Goal: Task Accomplishment & Management: Complete application form

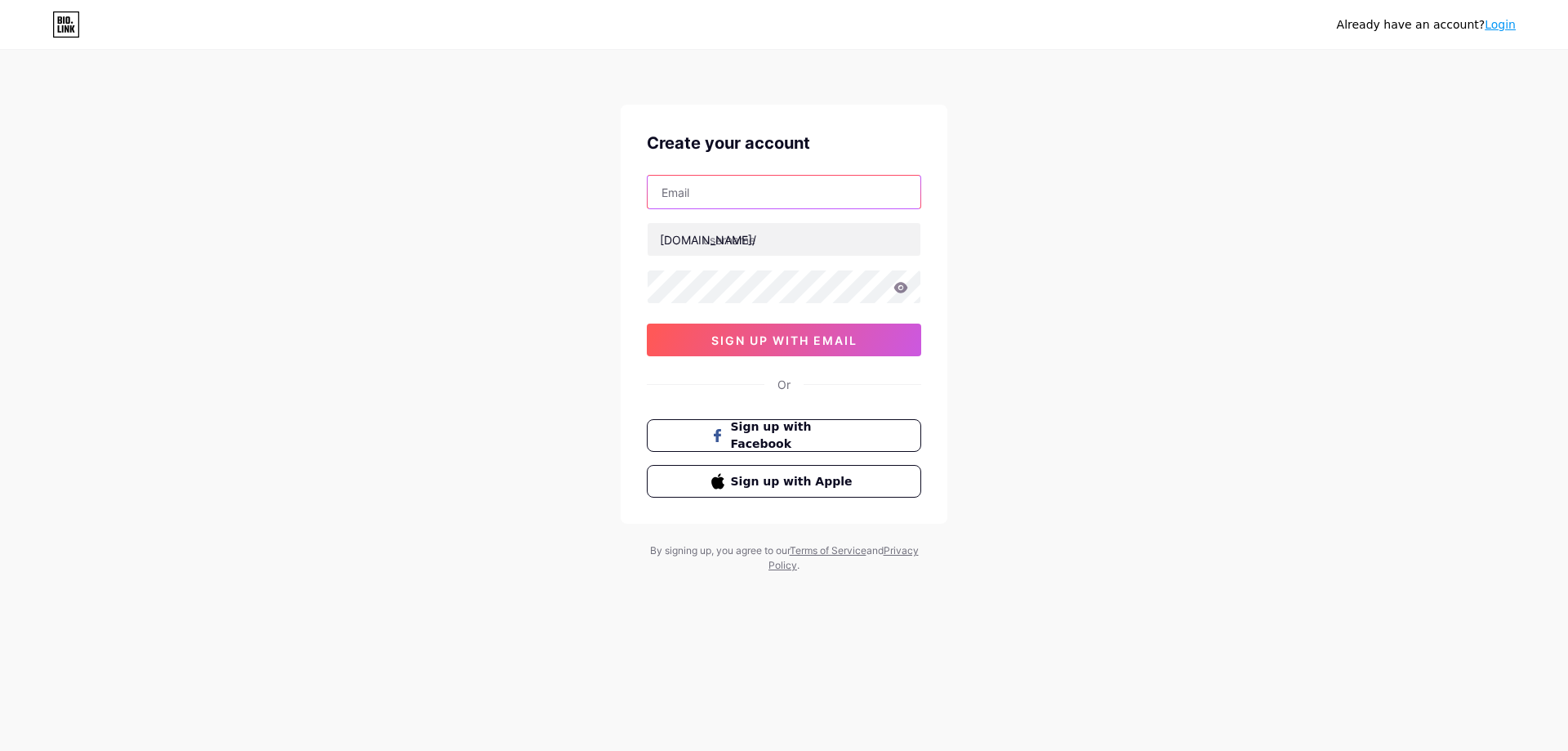
click at [804, 187] on input "text" at bounding box center [784, 192] width 273 height 32
type input "[EMAIL_ADDRESS][DOMAIN_NAME]"
click at [795, 234] on input "text" at bounding box center [784, 239] width 273 height 32
type input "chuotnhath"
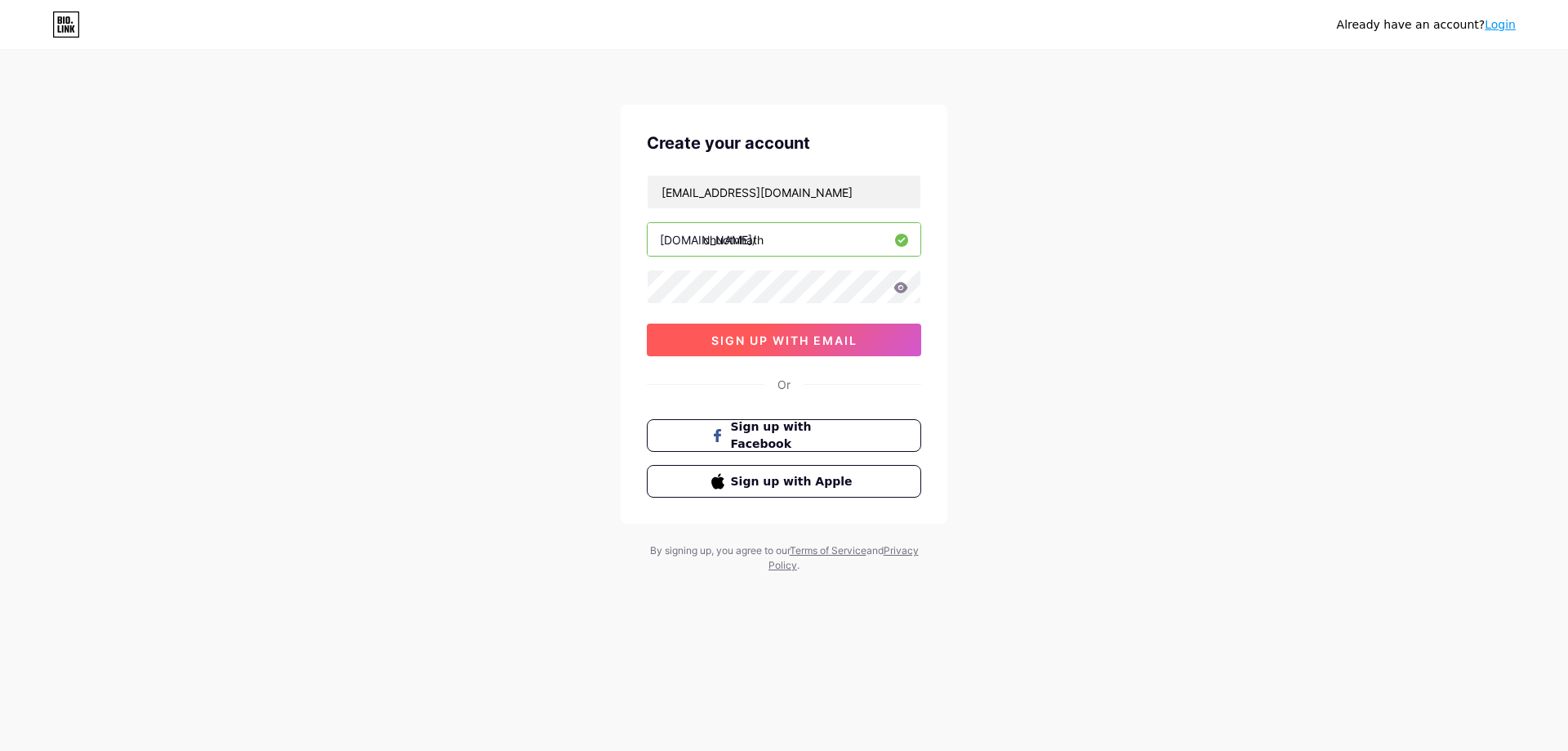
click at [776, 338] on span "sign up with email" at bounding box center [785, 340] width 146 height 14
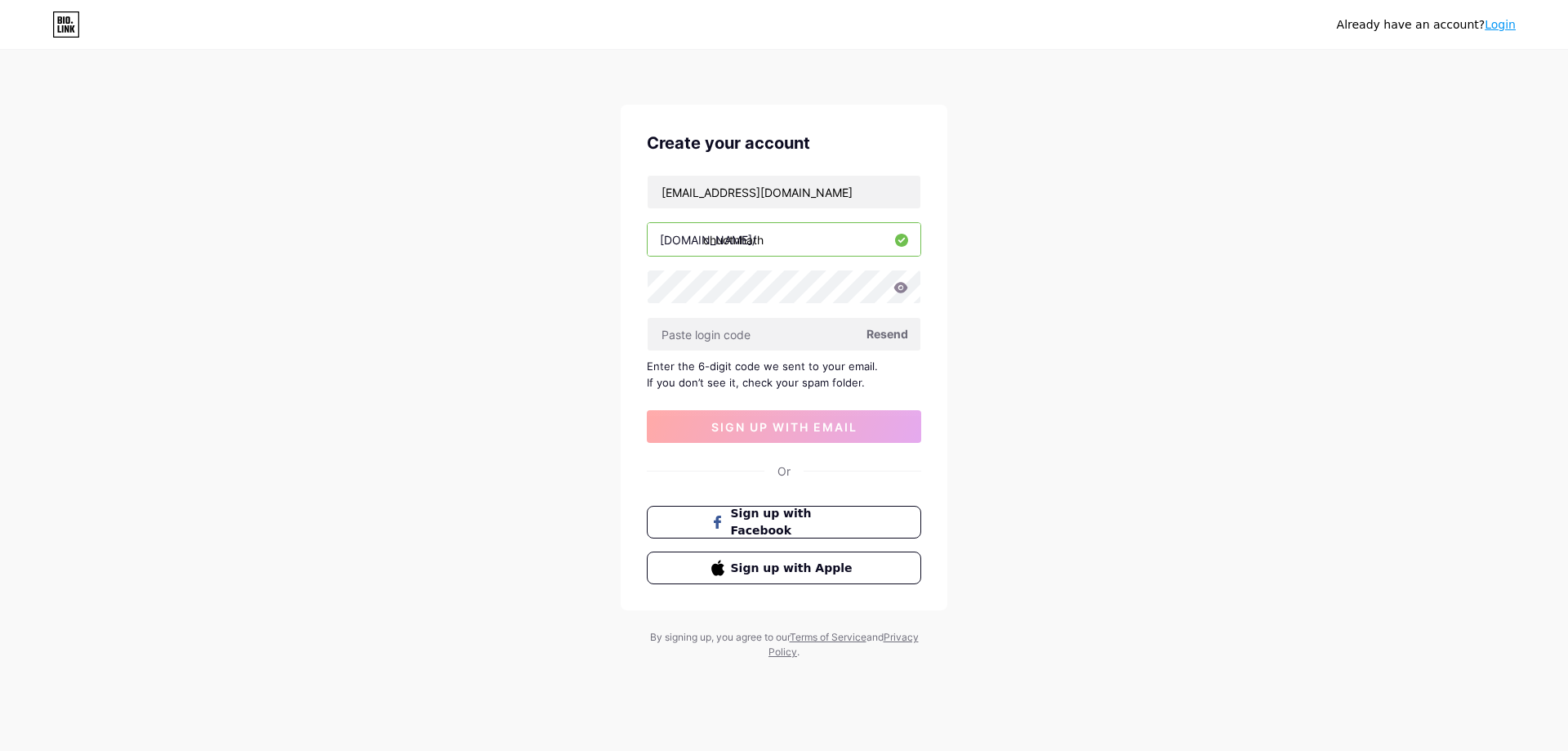
click at [898, 329] on span "Resend" at bounding box center [887, 333] width 42 height 18
type input "413455"
click at [846, 419] on button "sign up with email" at bounding box center [784, 426] width 274 height 32
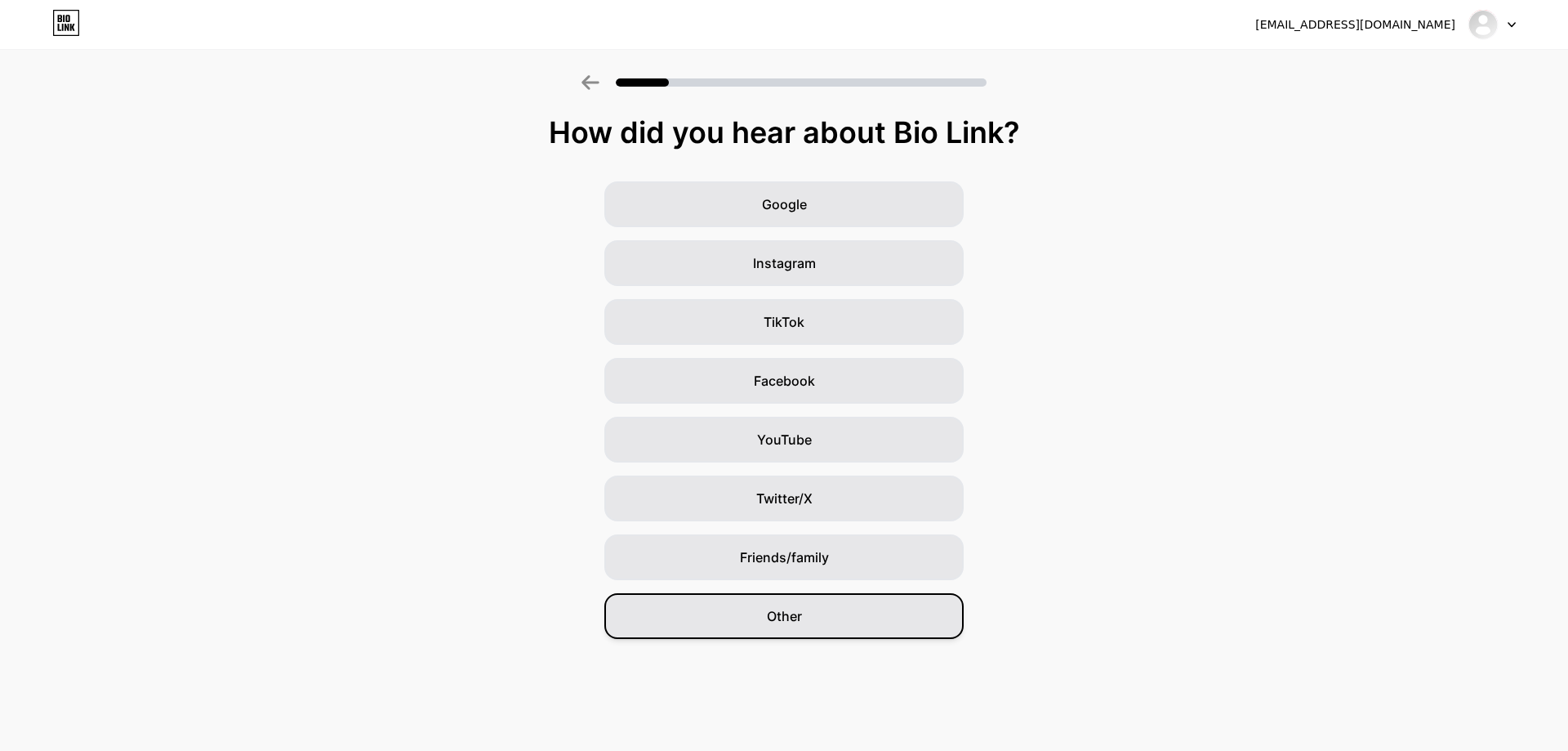
click at [824, 624] on div "Other" at bounding box center [784, 616] width 359 height 45
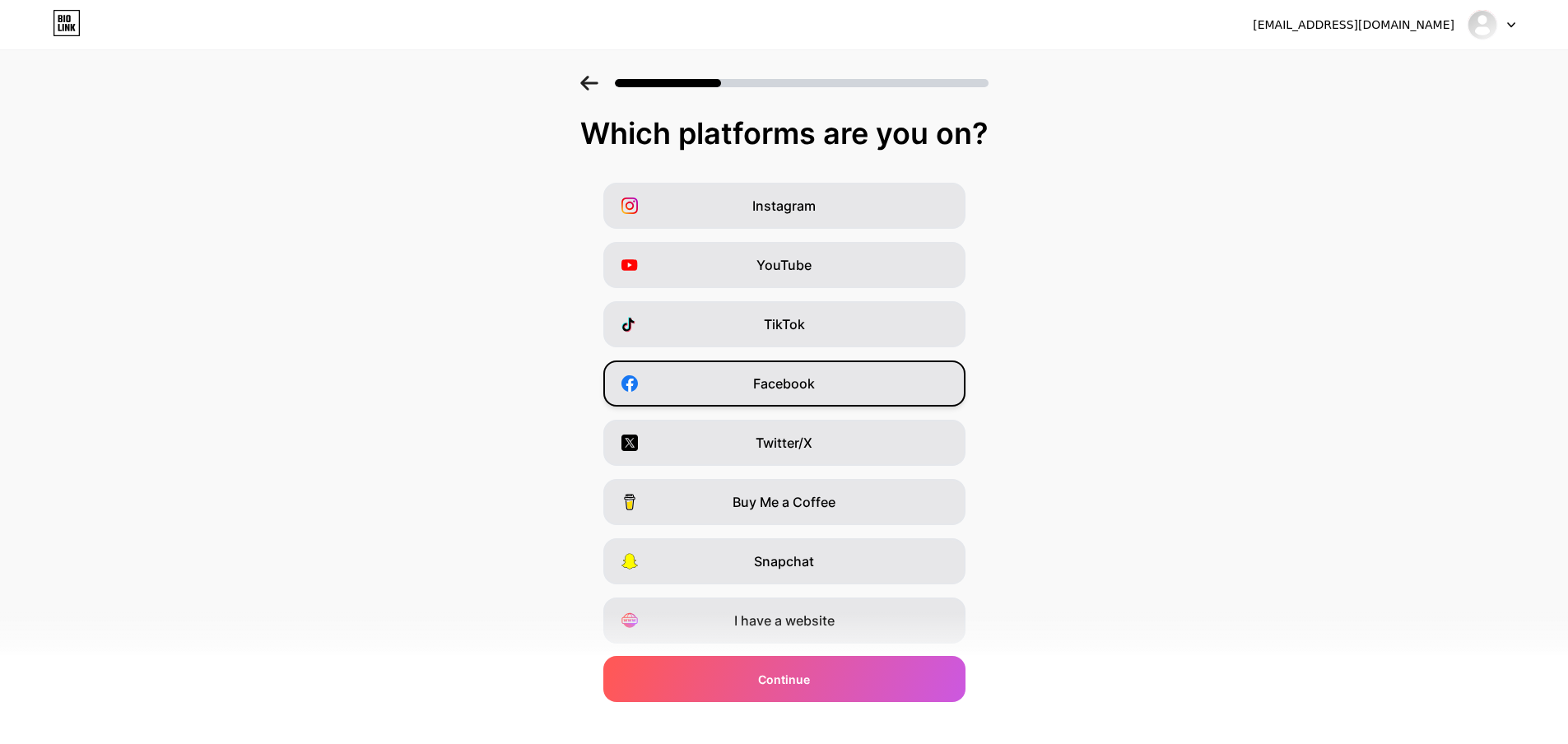
click at [843, 393] on div "Facebook" at bounding box center [784, 383] width 362 height 46
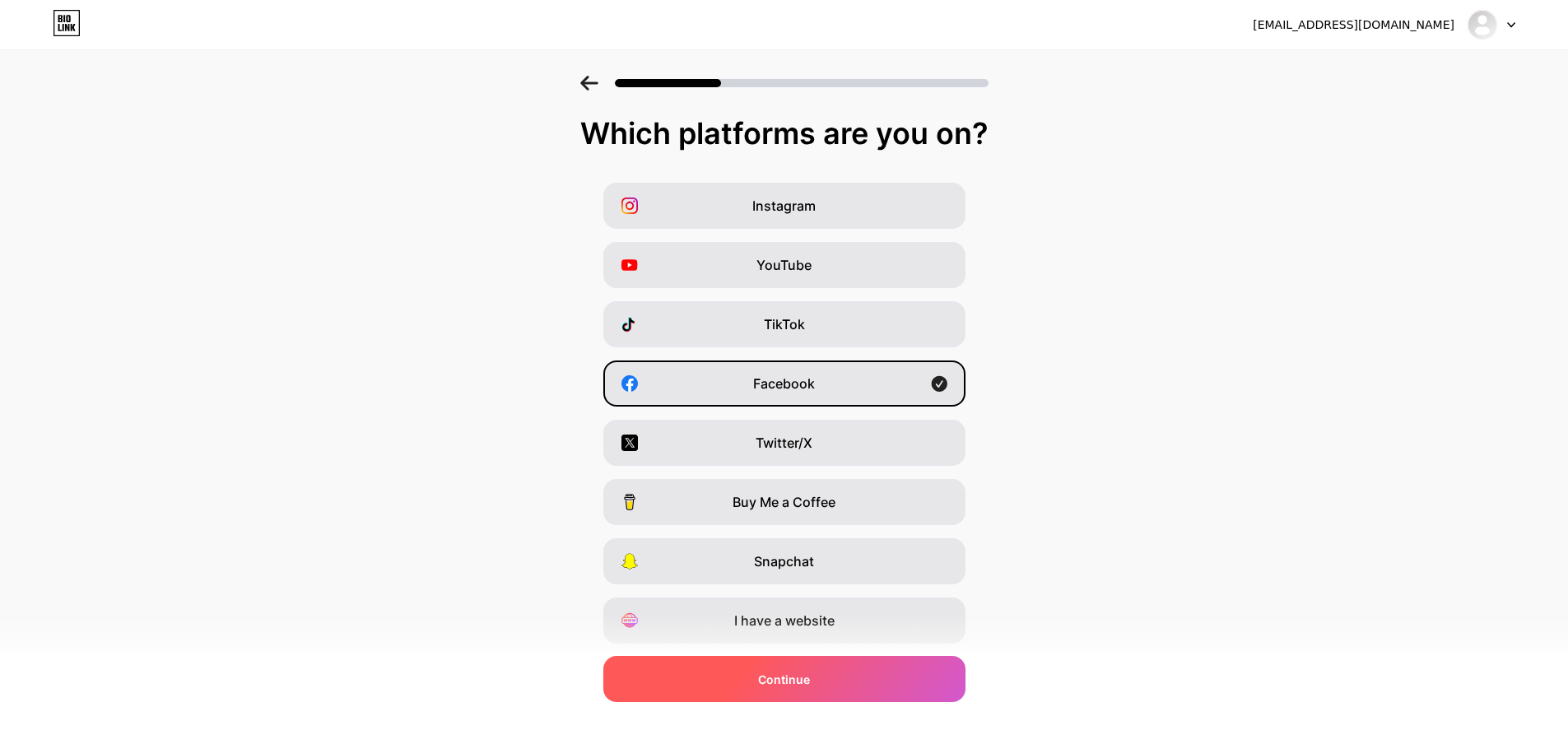
click at [847, 680] on div "Continue" at bounding box center [784, 678] width 362 height 46
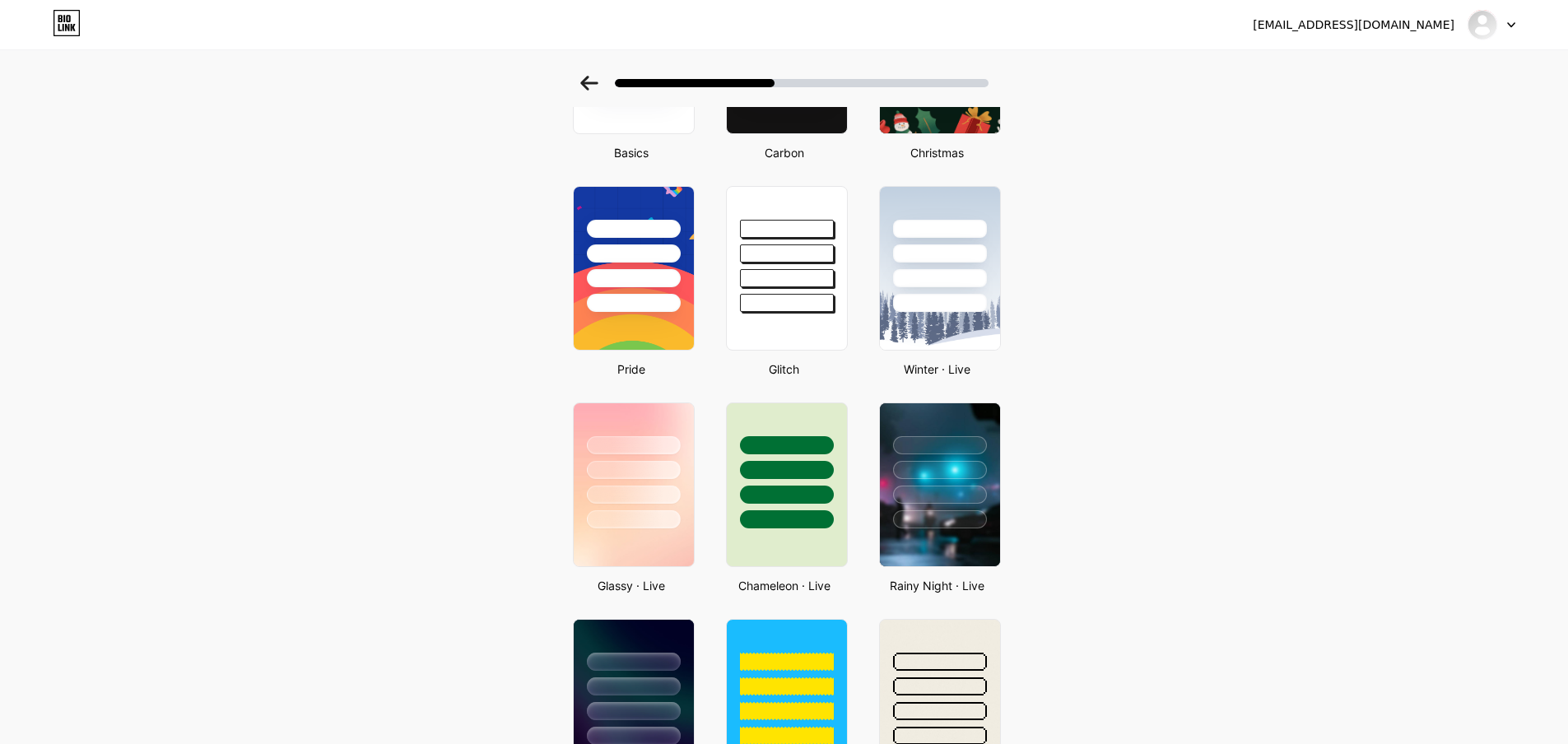
scroll to position [220, 0]
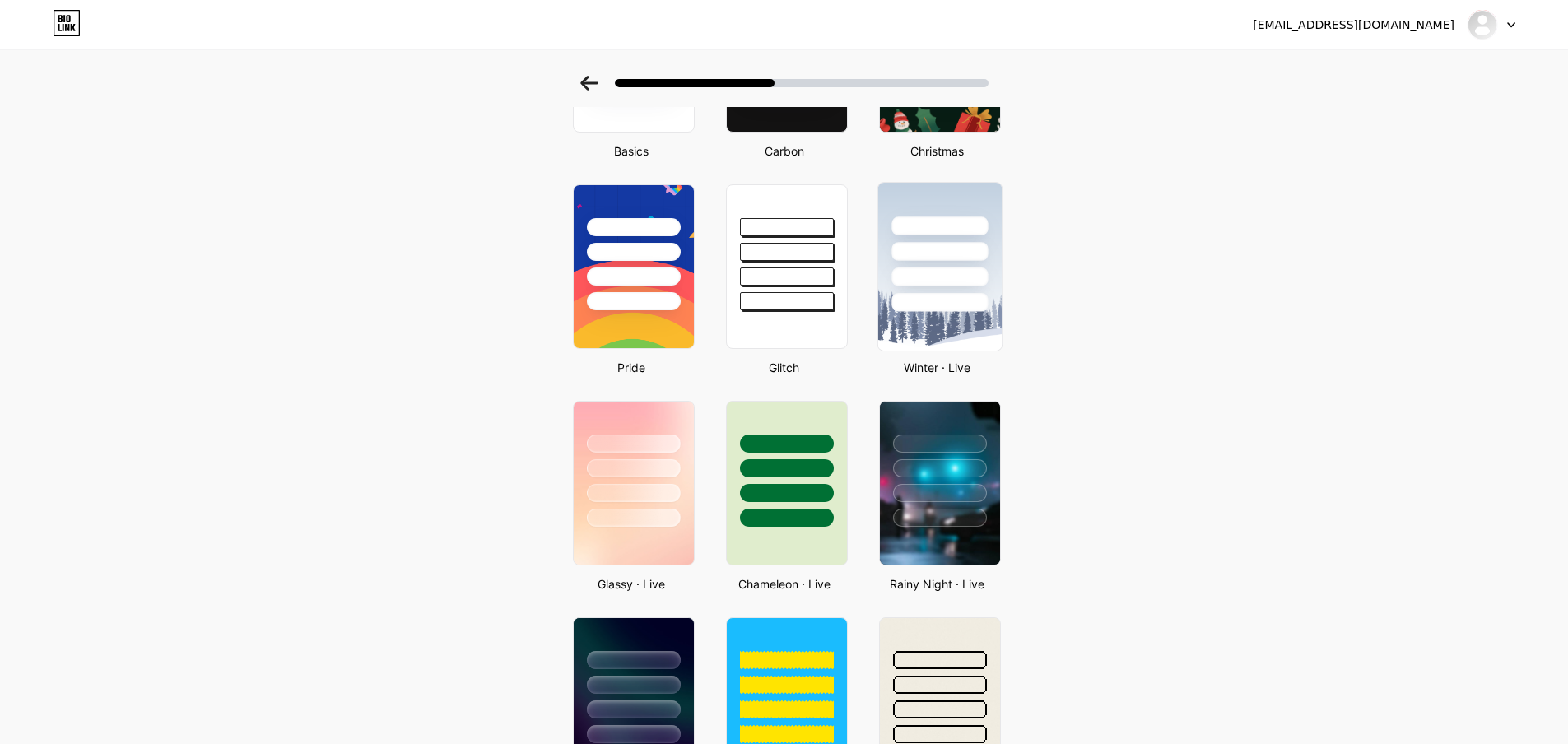
click at [938, 290] on div at bounding box center [939, 247] width 123 height 130
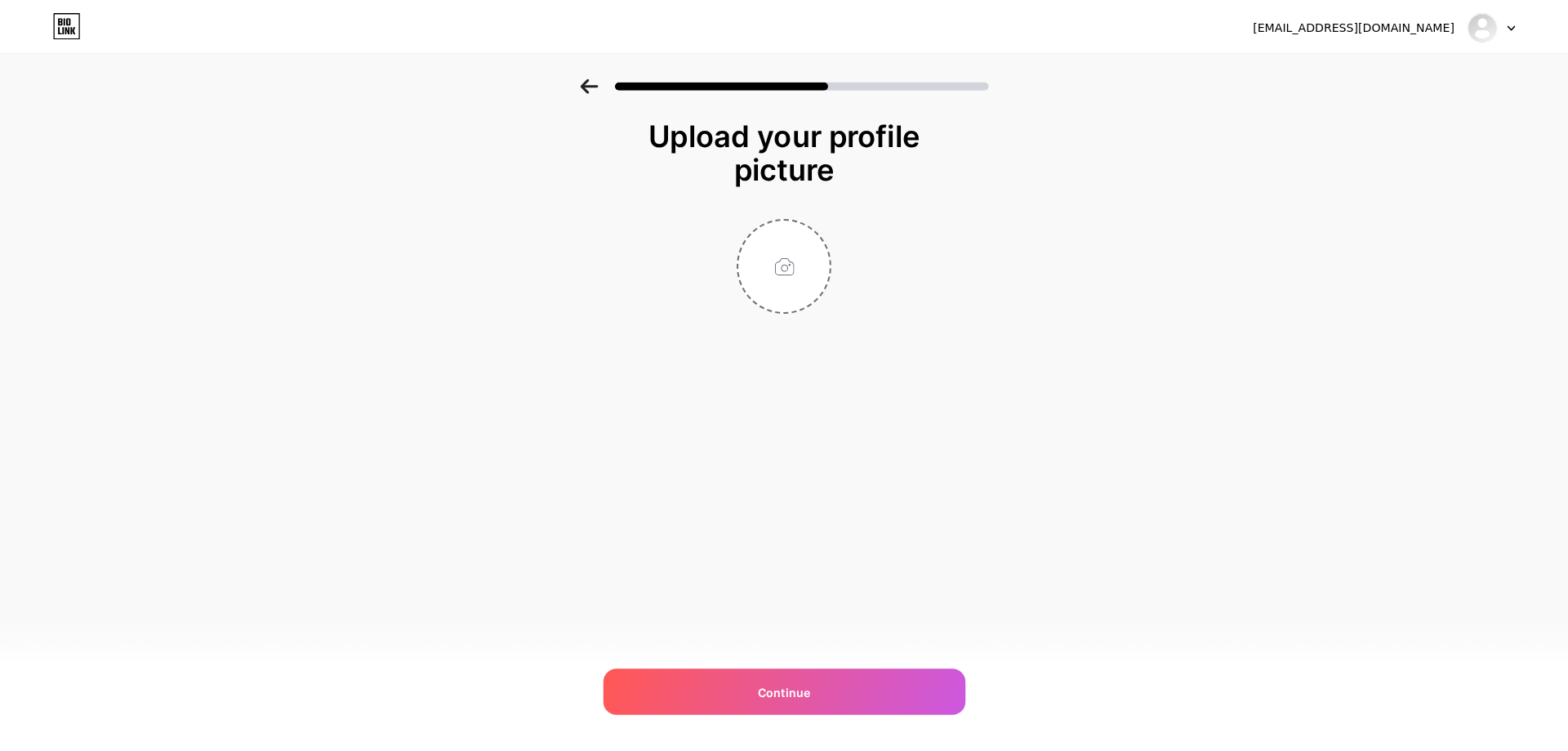
scroll to position [0, 0]
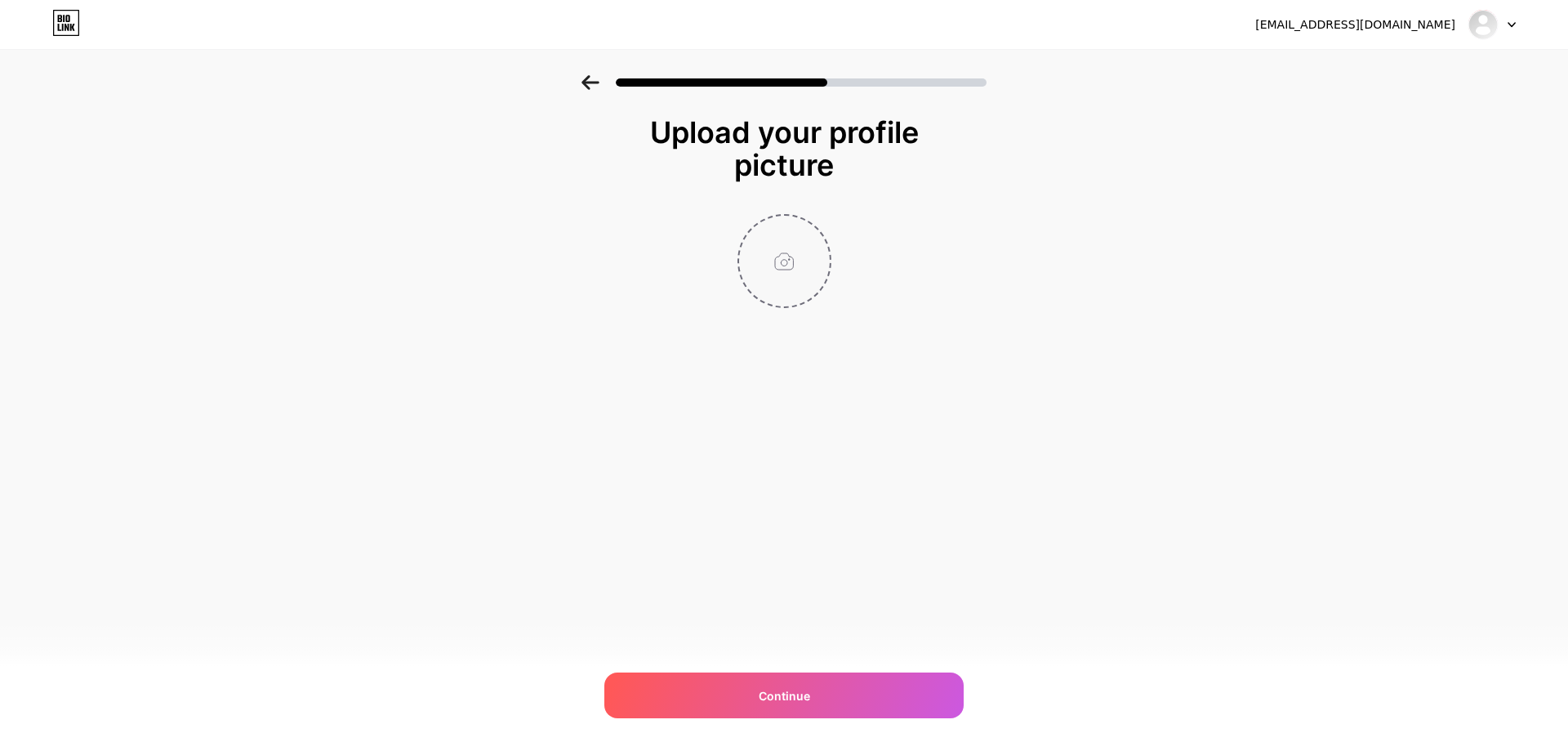
click at [782, 274] on input "file" at bounding box center [785, 261] width 91 height 91
type input "C:\fakepath\[PERSON_NAME].jfif"
click at [764, 233] on img at bounding box center [784, 260] width 93 height 94
click at [830, 221] on icon at bounding box center [821, 226] width 19 height 19
click at [775, 274] on input "file" at bounding box center [785, 261] width 91 height 91
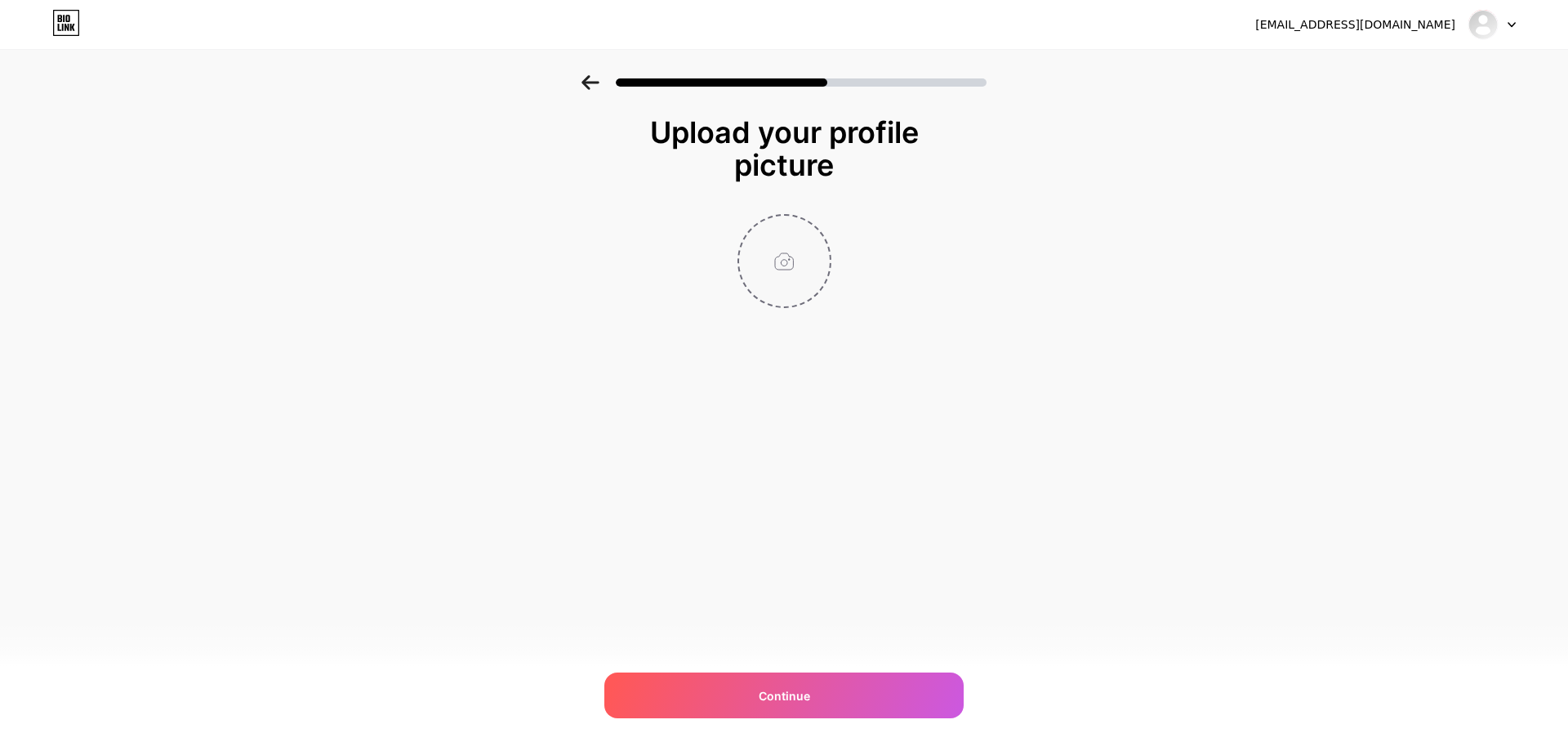
type input "C:\fakepath\4a321d750b50dae520cc9b55f918d160.jpg"
click at [828, 222] on circle at bounding box center [821, 226] width 18 height 18
click at [772, 264] on input "file" at bounding box center [785, 261] width 91 height 91
type input "C:\fakepath\924192b2cdbec6802e7fe4229e2e1bd9.jpg"
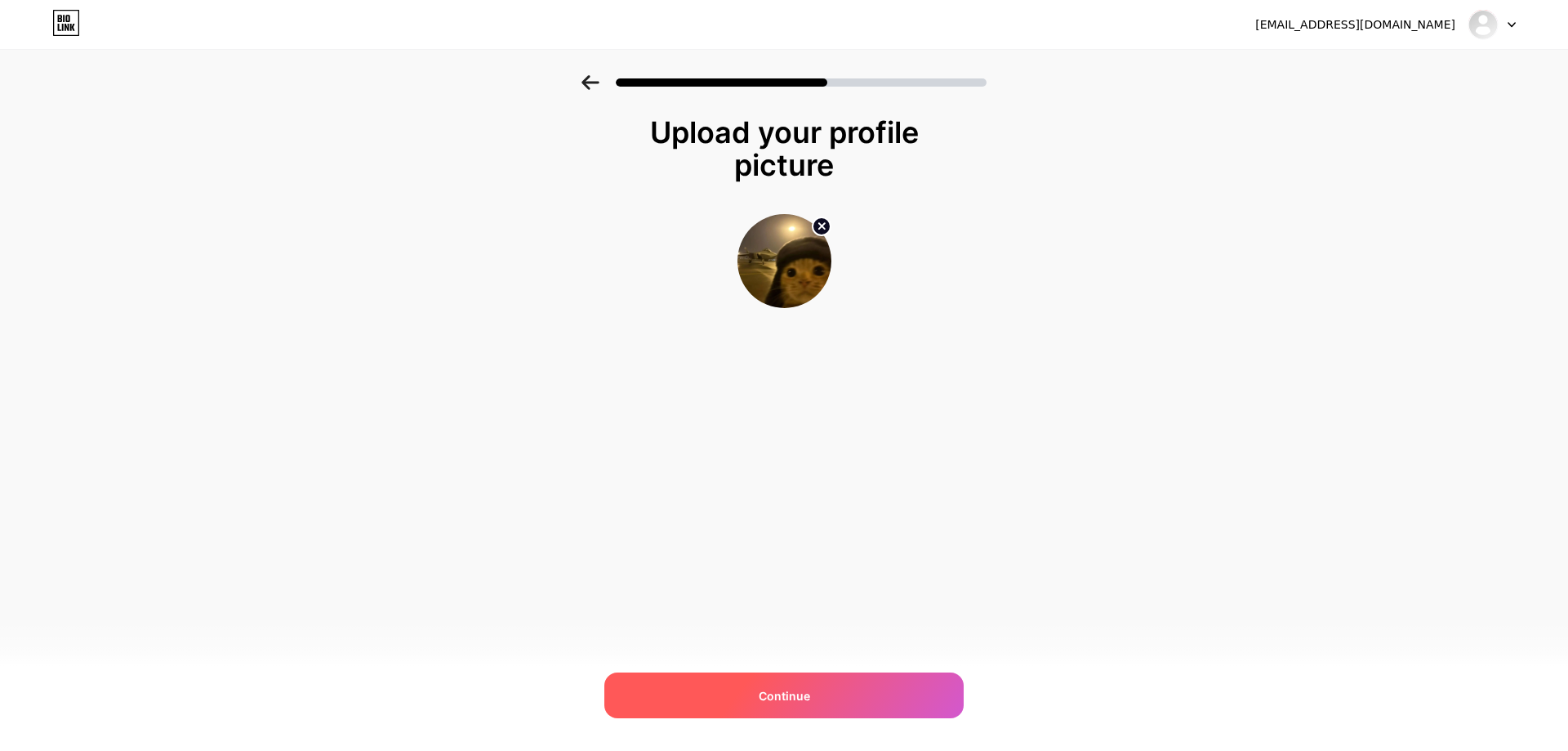
click at [884, 679] on div "Continue" at bounding box center [784, 695] width 359 height 45
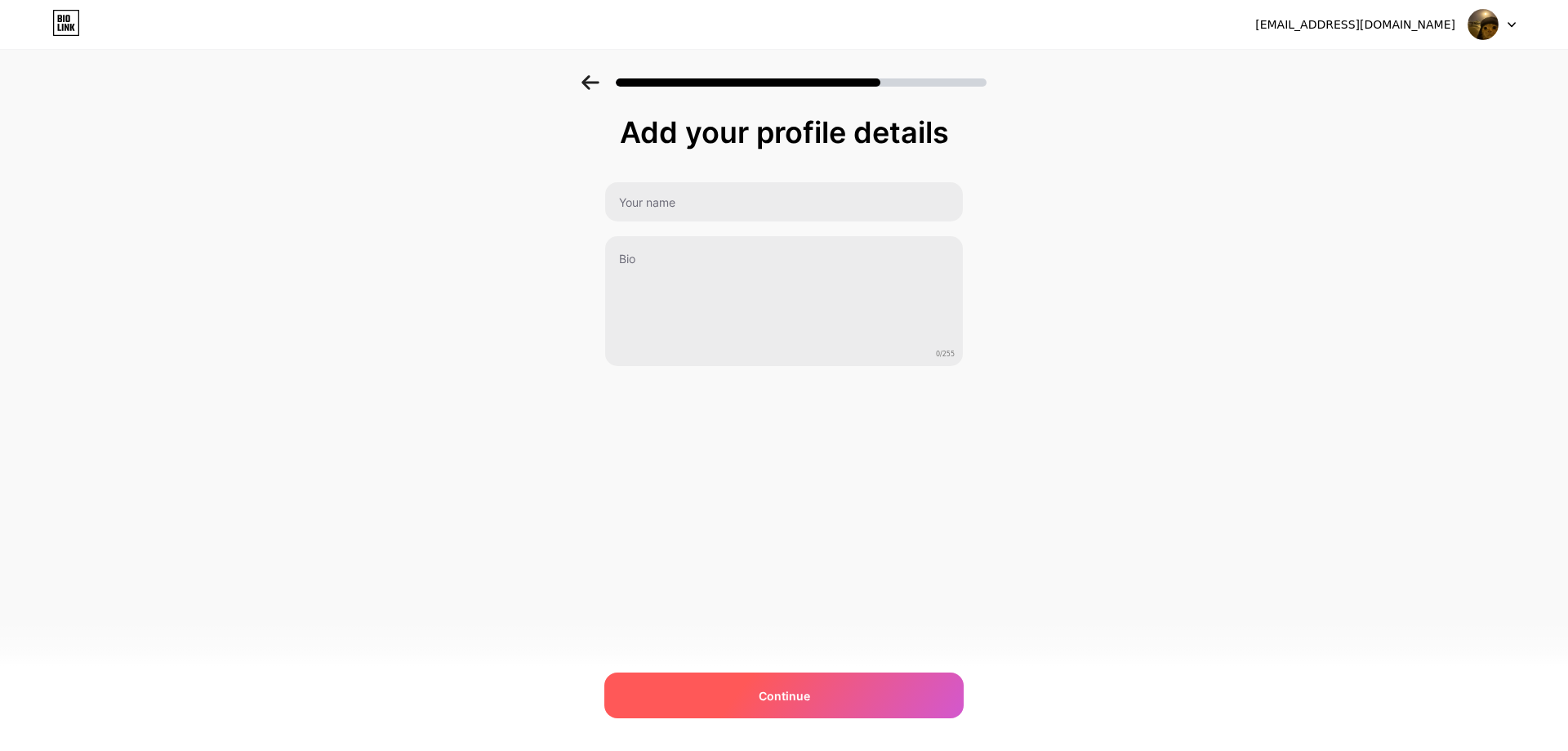
click at [804, 689] on span "Continue" at bounding box center [785, 695] width 52 height 18
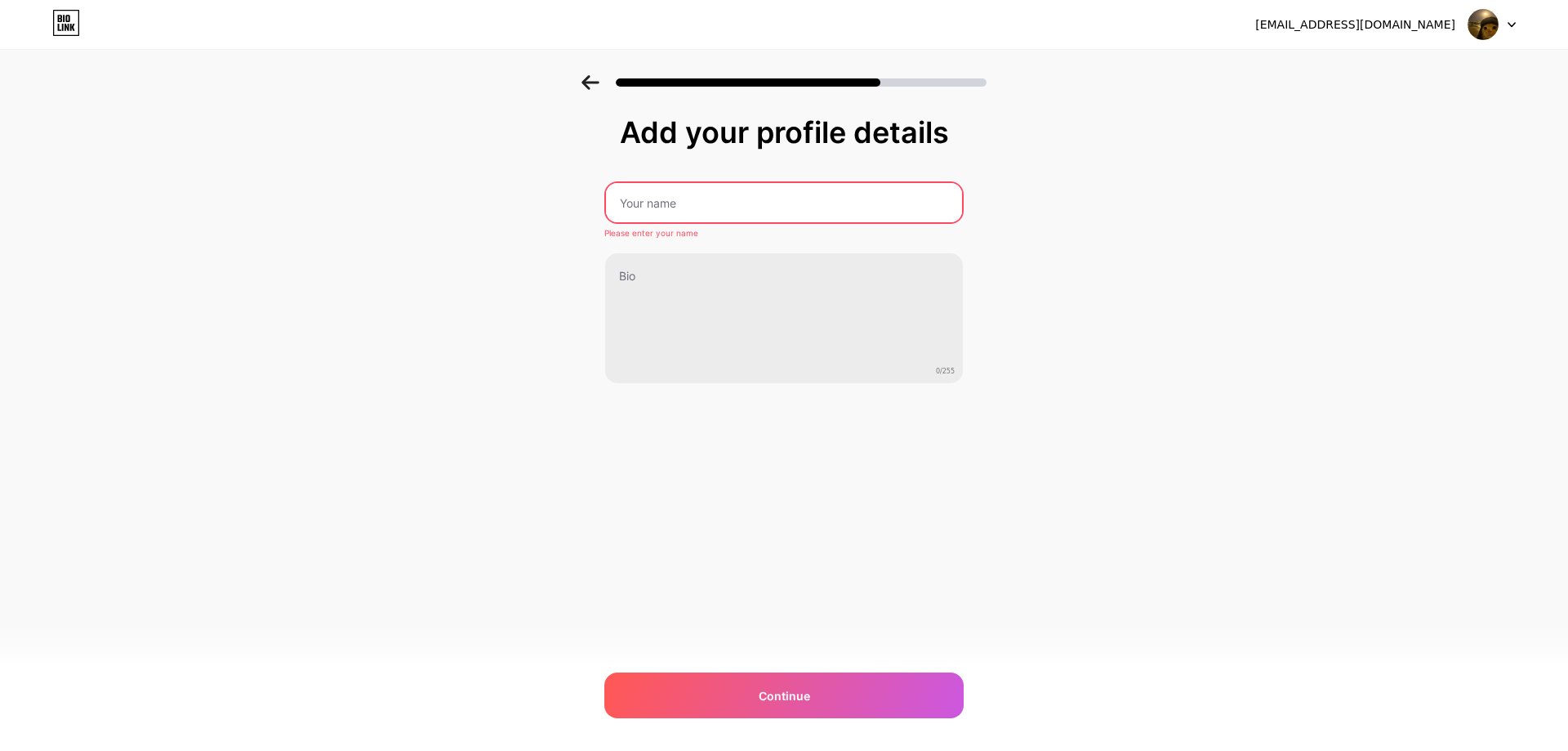
click at [699, 207] on input "text" at bounding box center [784, 203] width 356 height 39
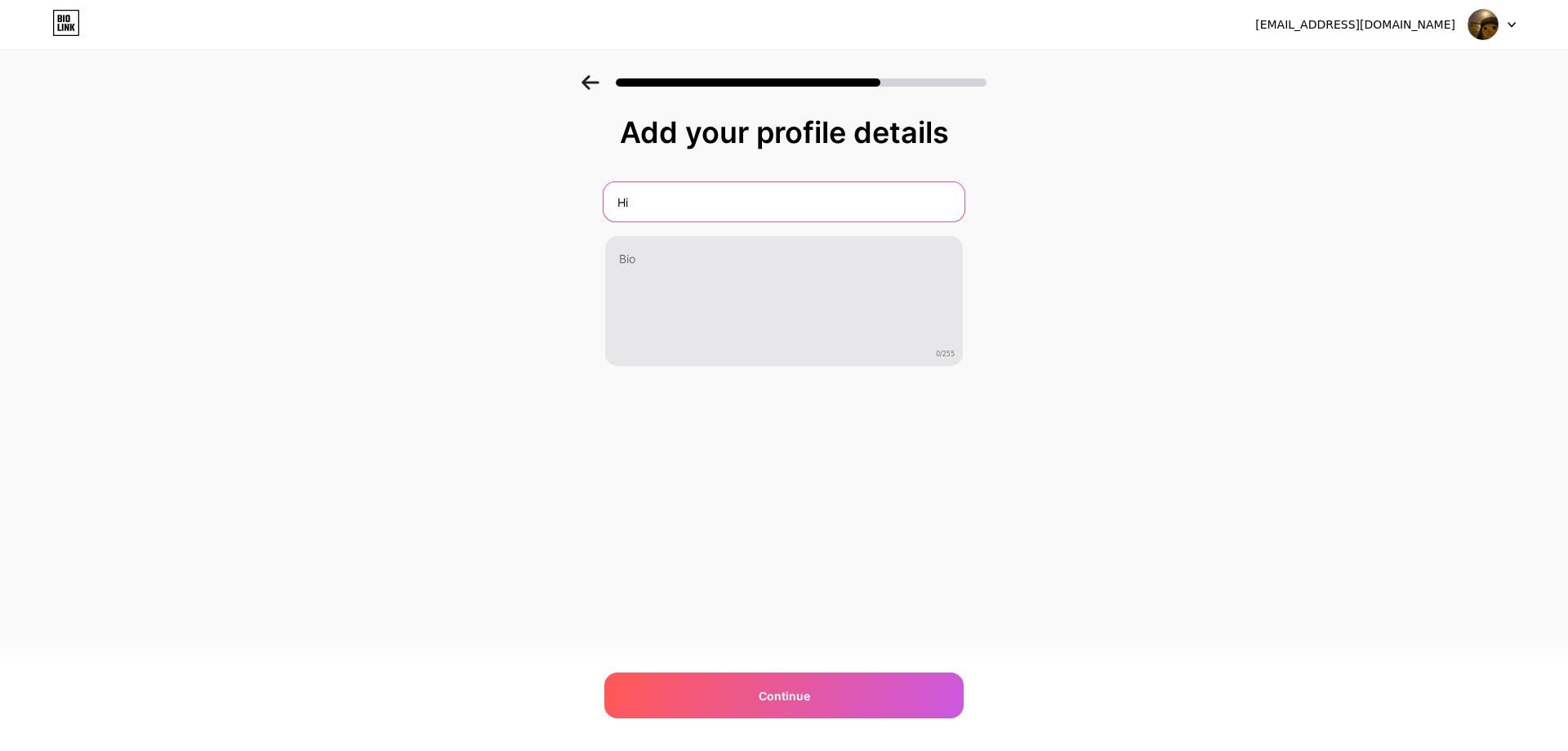
type input "Hi"
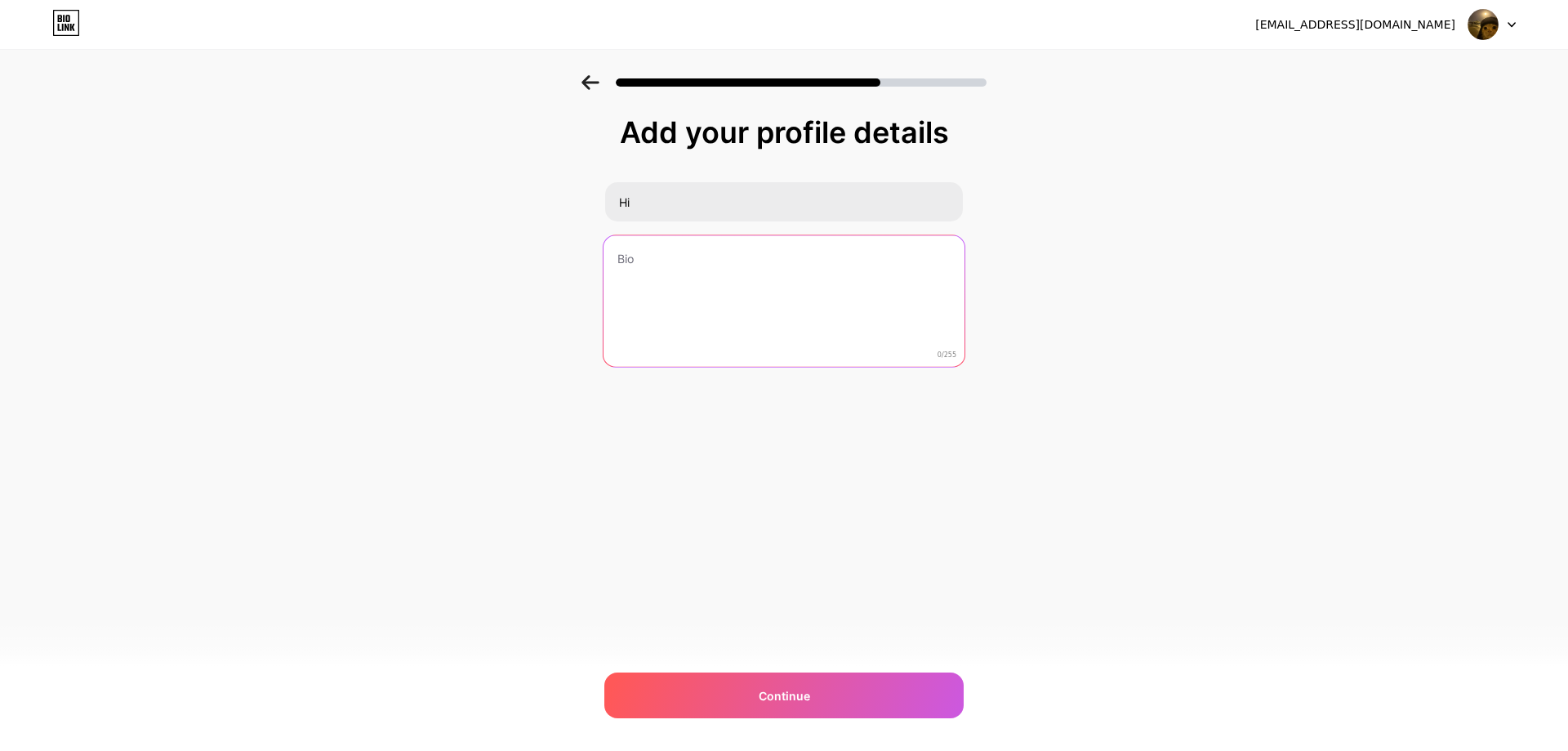
click at [797, 299] on textarea at bounding box center [784, 302] width 361 height 133
type textarea "Hii"
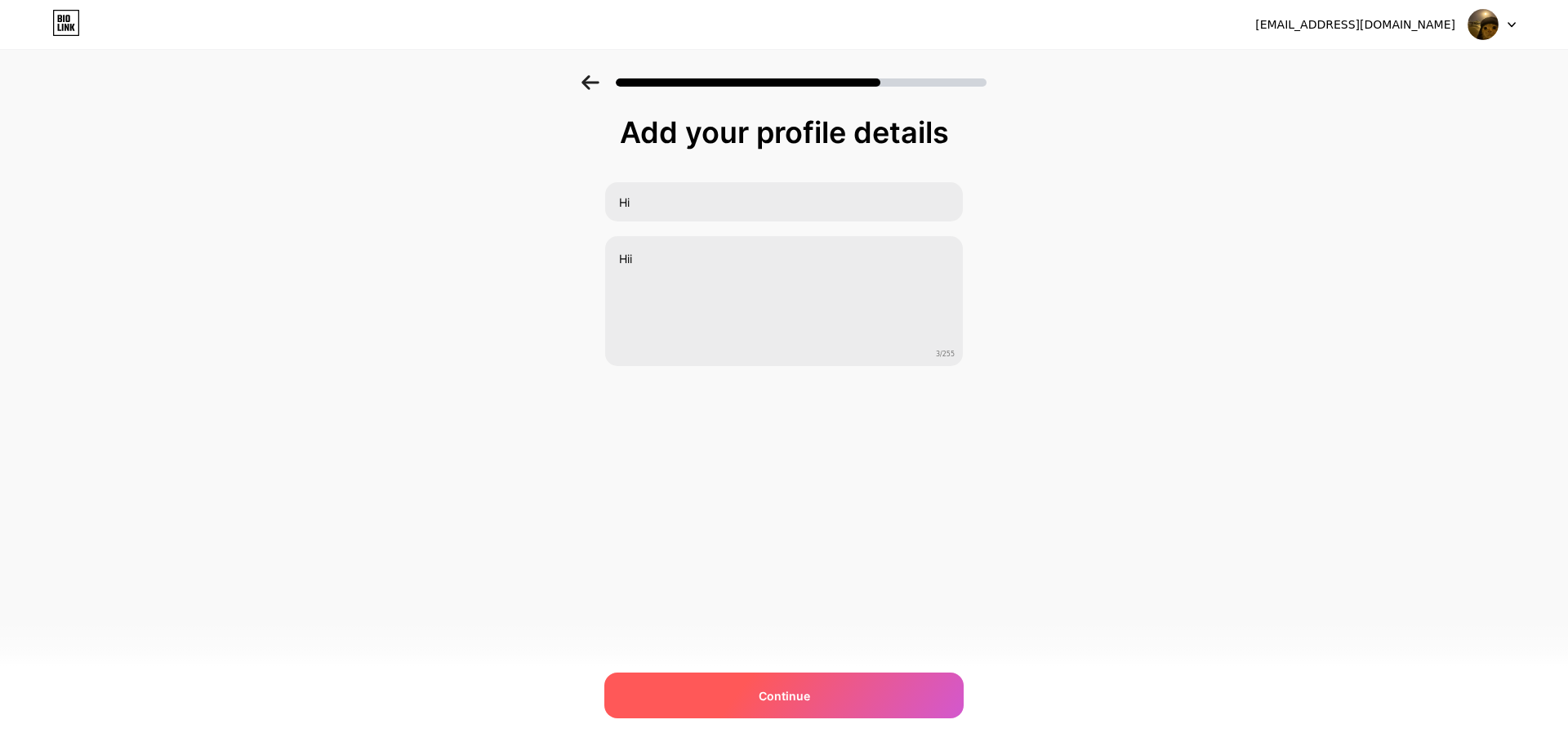
click at [900, 701] on div "Continue" at bounding box center [784, 695] width 359 height 45
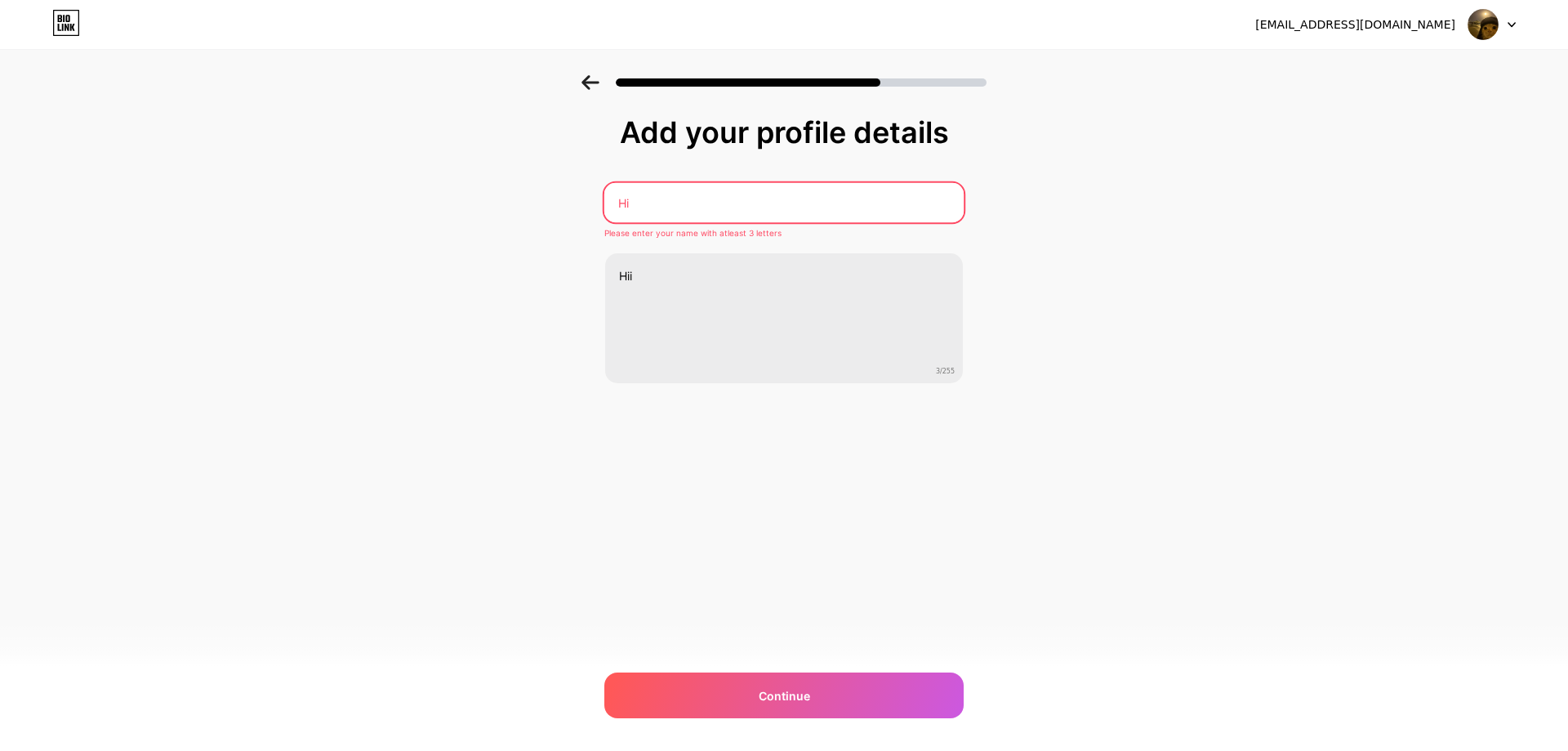
click at [711, 205] on input "Hi" at bounding box center [784, 203] width 359 height 39
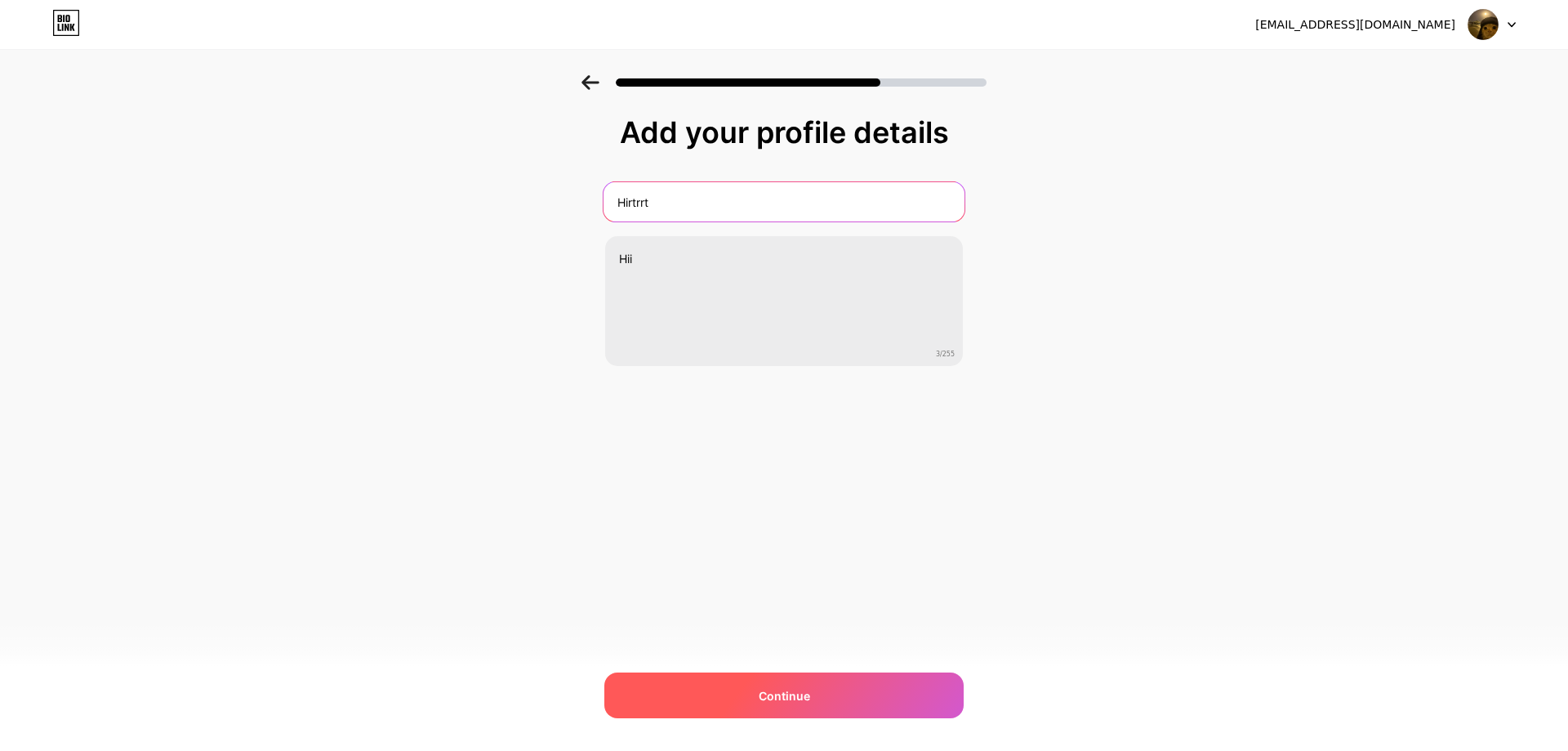
type input "Hirtrrt"
click at [861, 712] on div "Continue" at bounding box center [784, 695] width 359 height 45
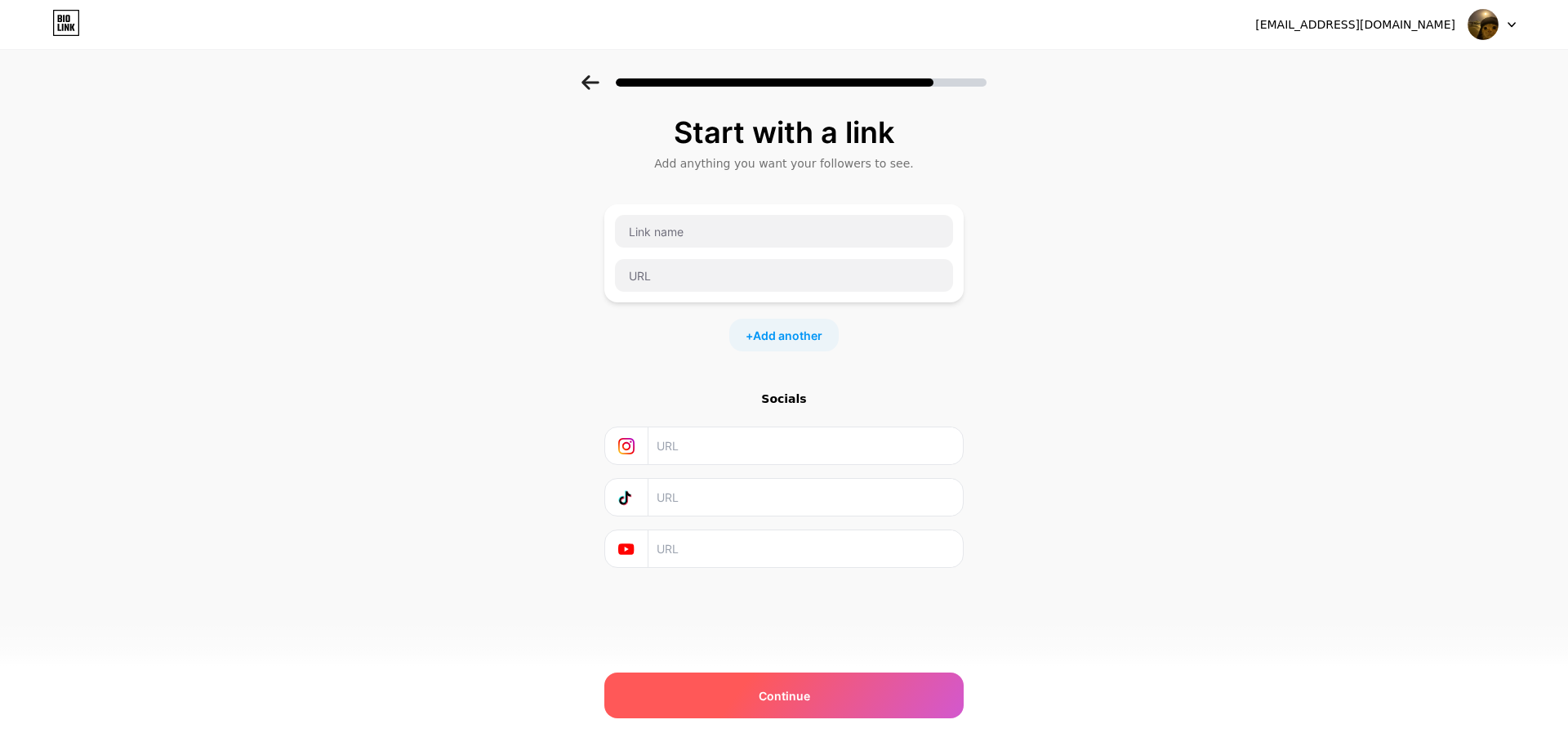
click at [862, 678] on div "Continue" at bounding box center [784, 695] width 359 height 45
click at [567, 94] on div at bounding box center [784, 78] width 1568 height 57
click at [586, 86] on icon at bounding box center [590, 82] width 18 height 15
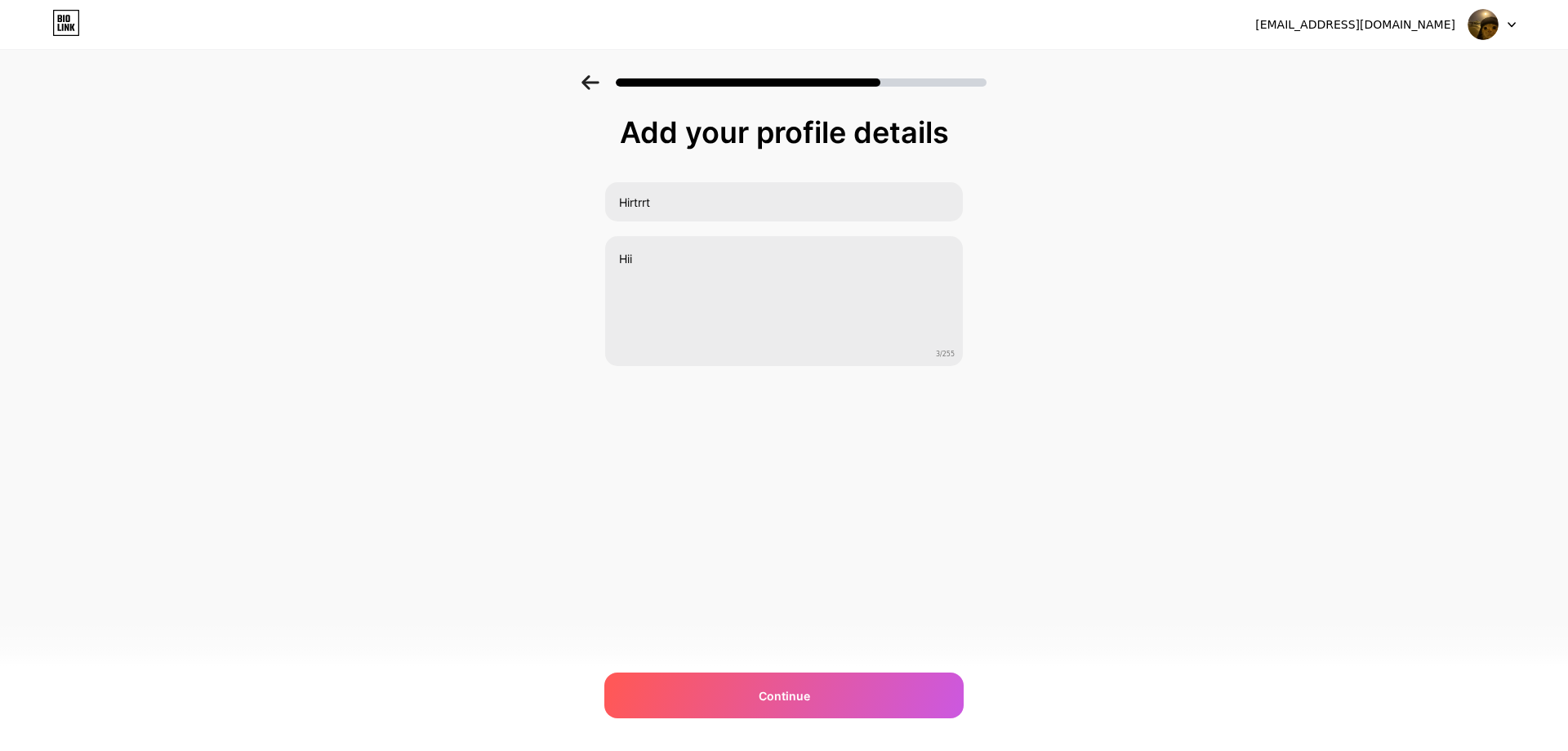
click at [76, 26] on icon at bounding box center [66, 23] width 28 height 26
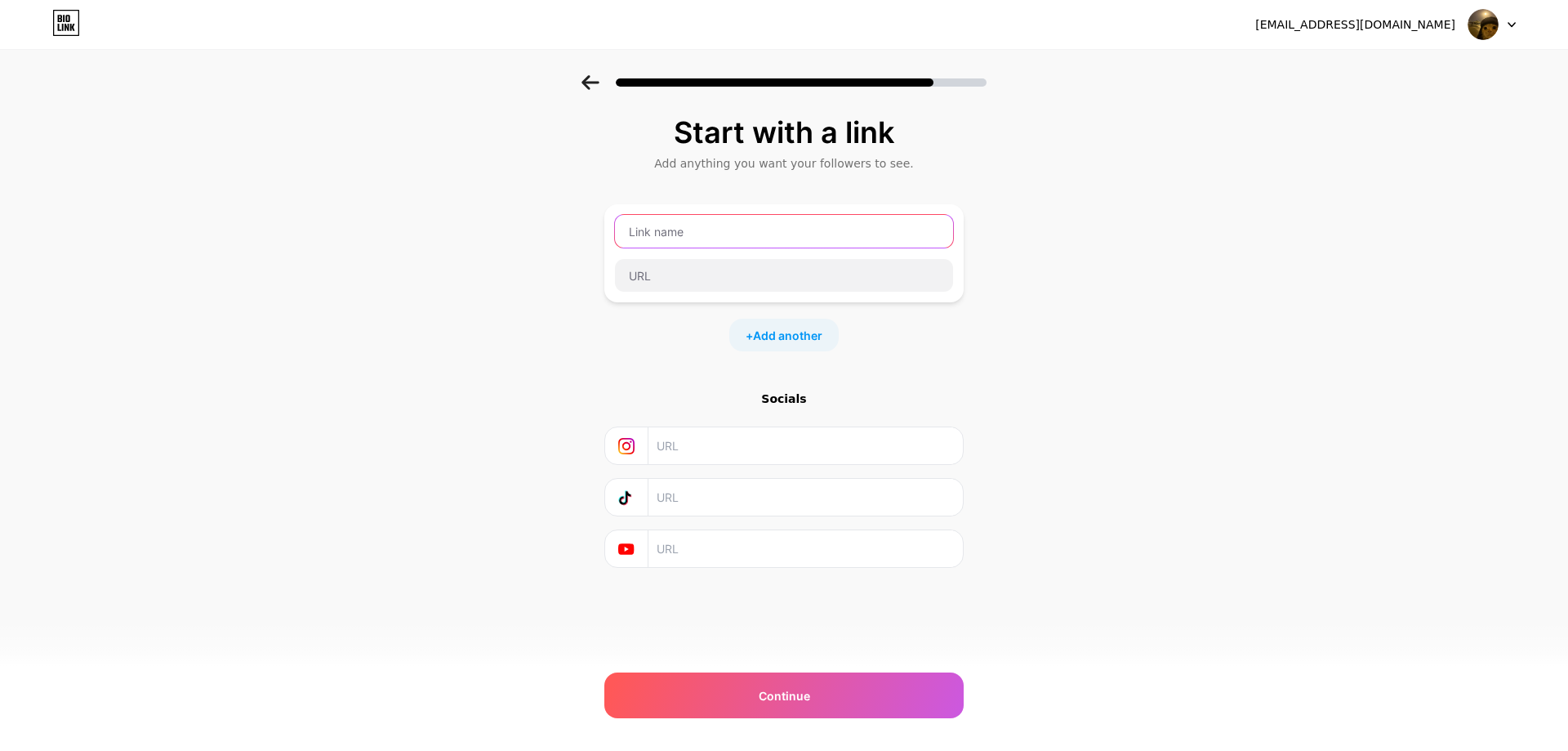
click at [777, 230] on input "text" at bounding box center [783, 231] width 338 height 32
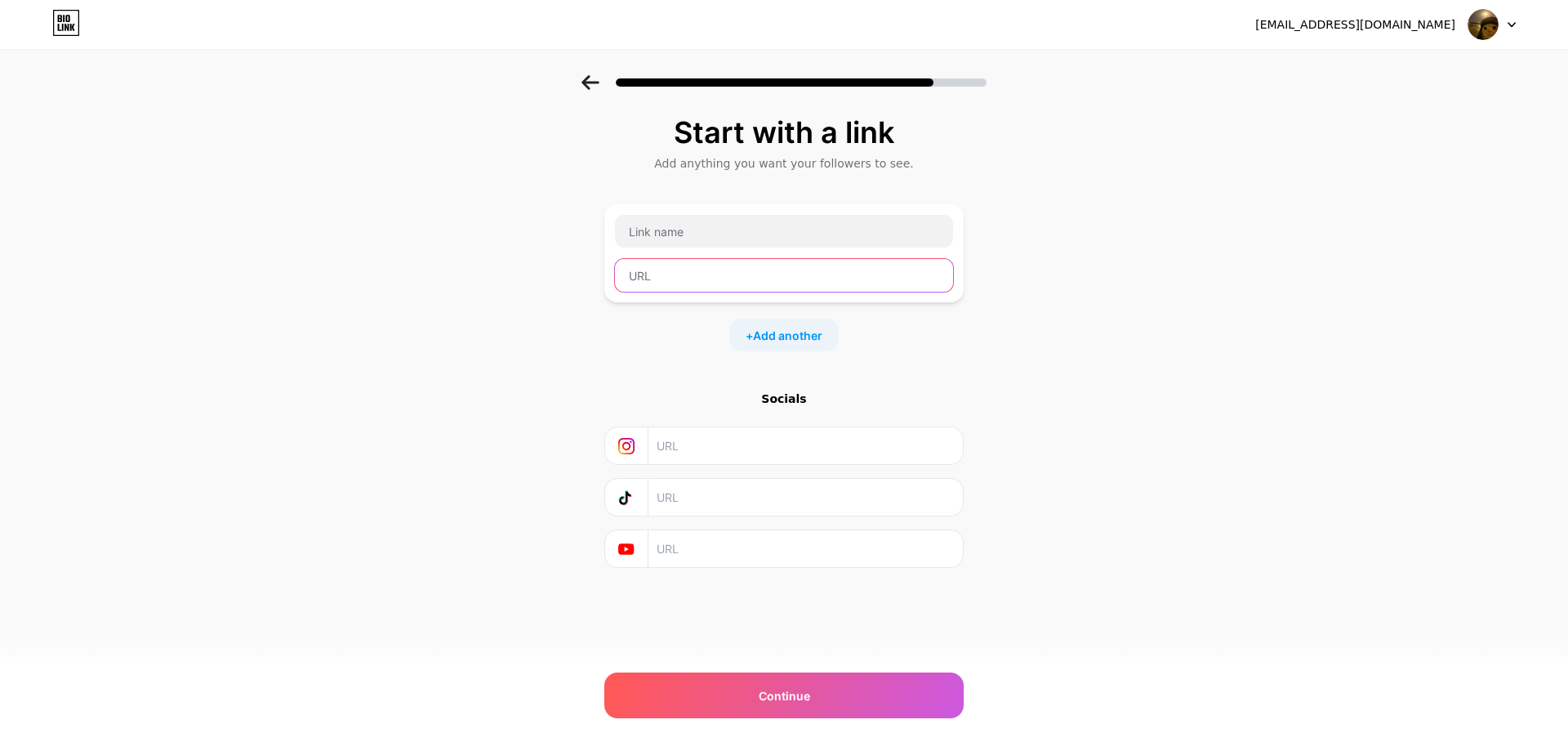
click at [783, 272] on input "text" at bounding box center [783, 275] width 338 height 32
paste input "https://www.youtube.com/@H1_D5iam"
type input "https://www.youtube.com/@H1_D5iam"
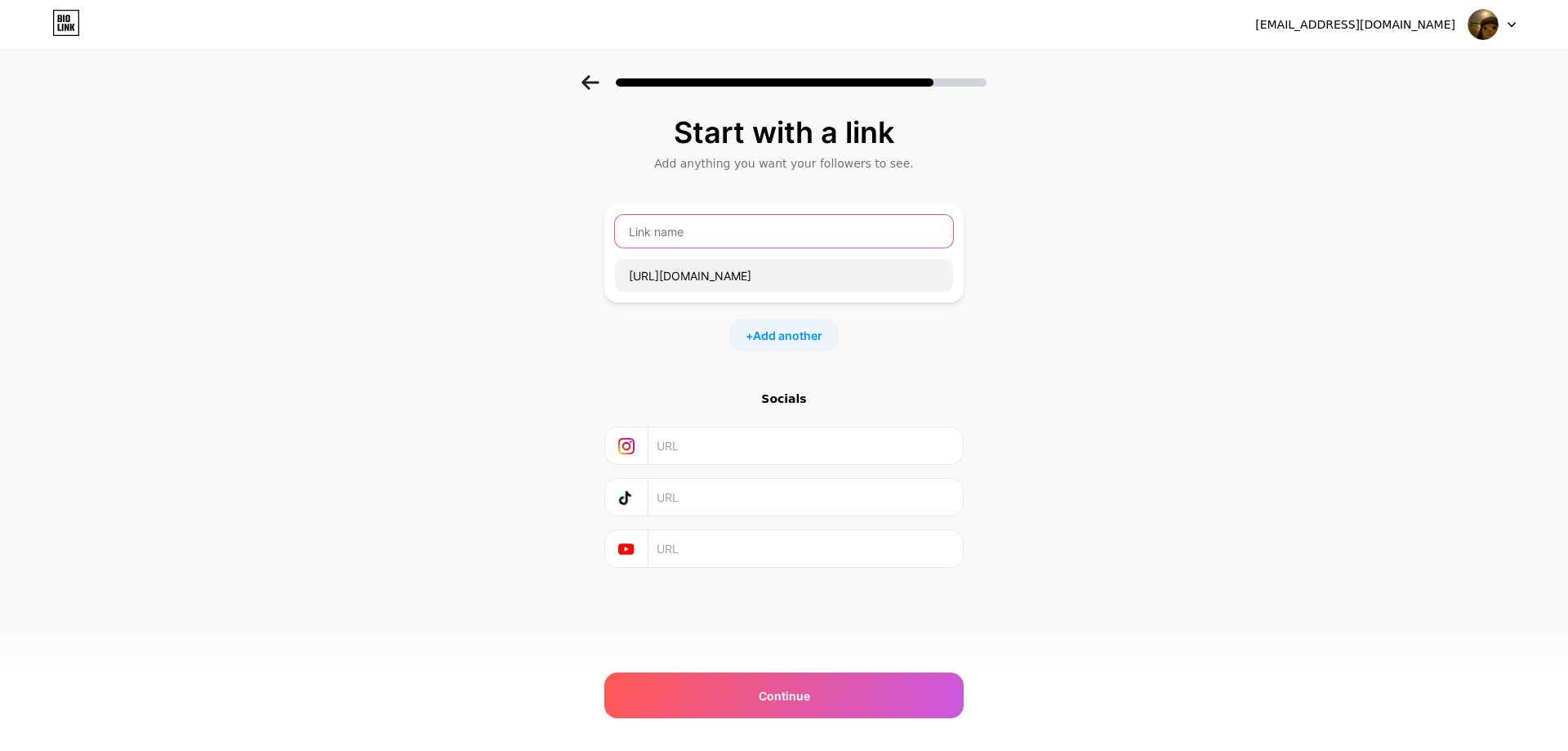
click at [767, 242] on input "text" at bounding box center [783, 231] width 338 height 32
type input "fff"
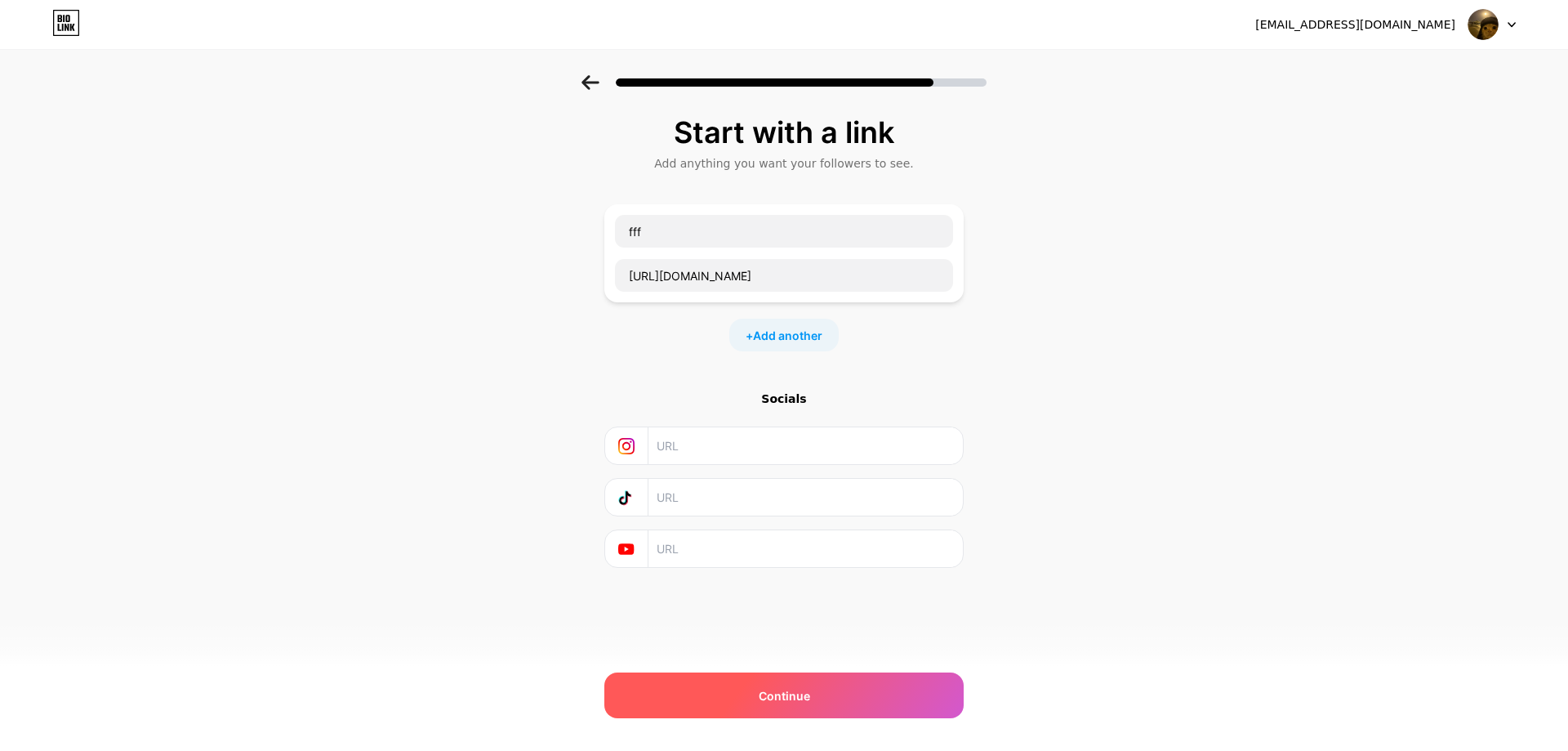
click at [819, 705] on div "Continue" at bounding box center [784, 695] width 359 height 45
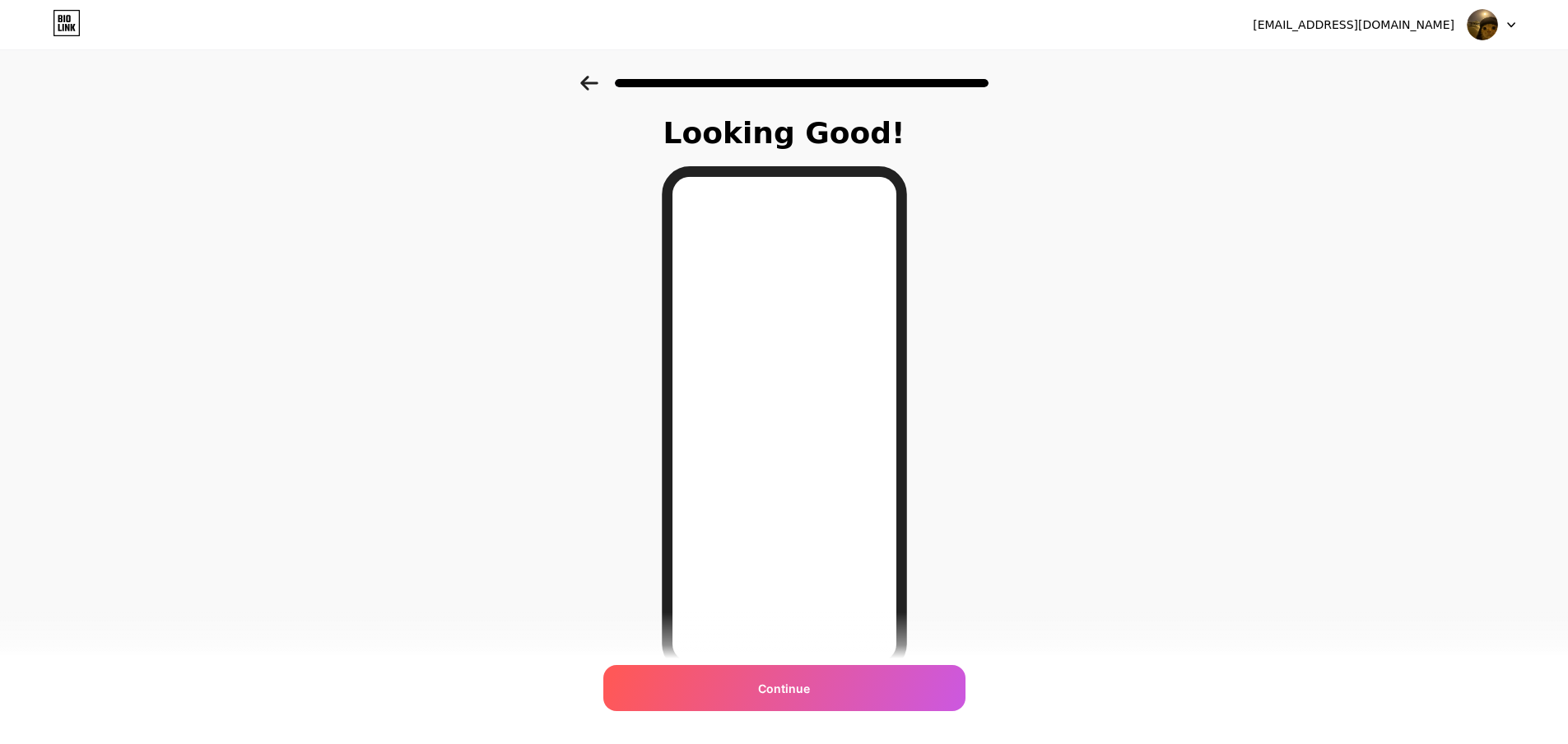
click at [845, 723] on div "Looking Good! Continue" at bounding box center [784, 438] width 288 height 644
click at [843, 682] on div "Continue" at bounding box center [784, 687] width 362 height 46
